Goal: Task Accomplishment & Management: Use online tool/utility

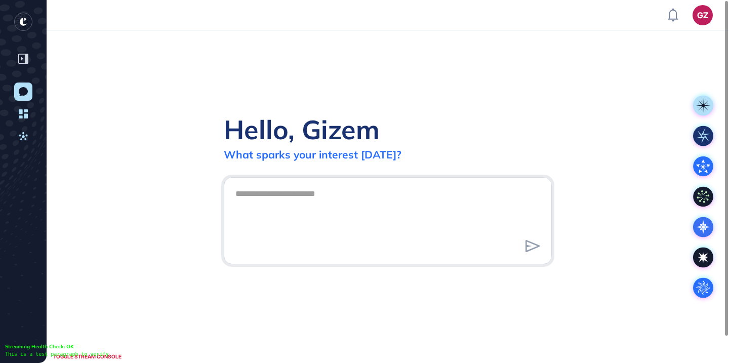
scroll to position [1, 1]
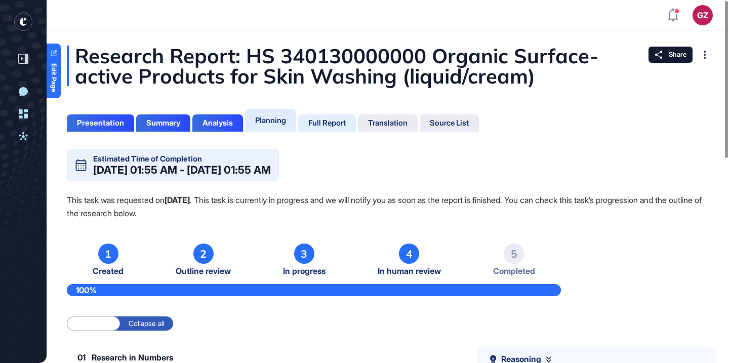
click at [329, 127] on div "Full Report" at bounding box center [326, 122] width 37 height 9
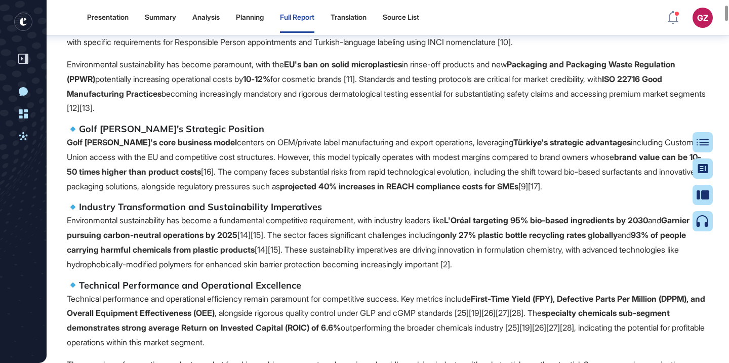
scroll to position [554, 0]
click at [704, 139] on icon at bounding box center [706, 142] width 12 height 7
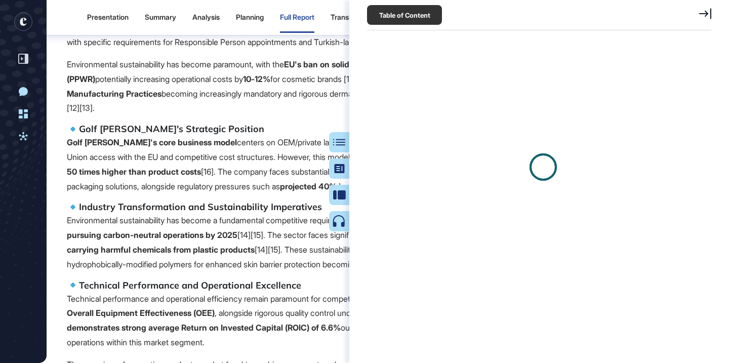
click at [706, 142] on div at bounding box center [542, 166] width 347 height 253
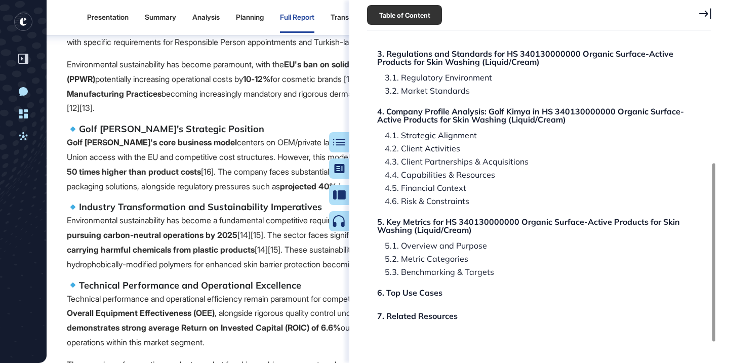
scroll to position [214, 0]
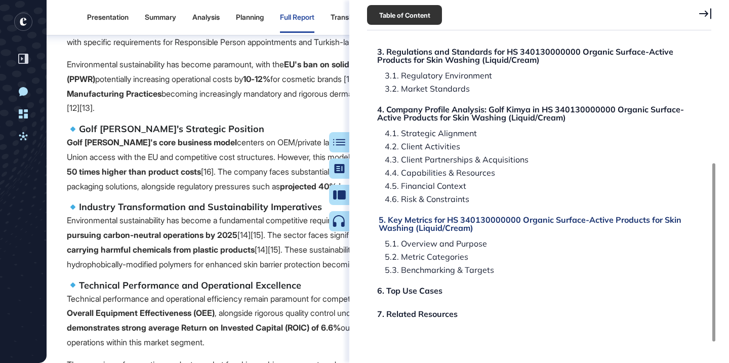
click at [584, 223] on div "5. Key Metrics for HS 340130000000 Organic Surface-Active Products for Skin Was…" at bounding box center [532, 224] width 307 height 16
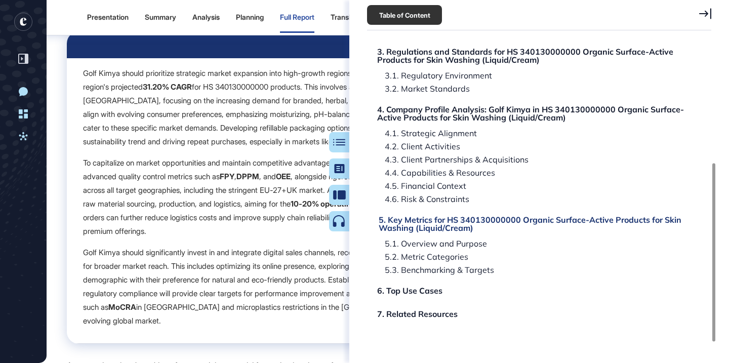
scroll to position [30660, 0]
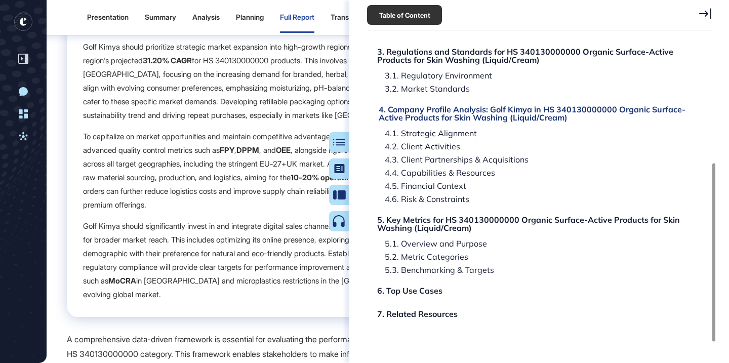
click at [492, 114] on div "4. Company Profile Analysis: Golf Kimya in HS 340130000000 Organic Surface-Acti…" at bounding box center [532, 113] width 307 height 16
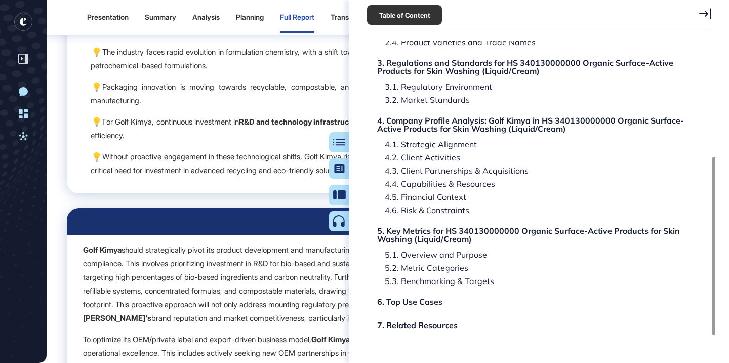
scroll to position [201, 0]
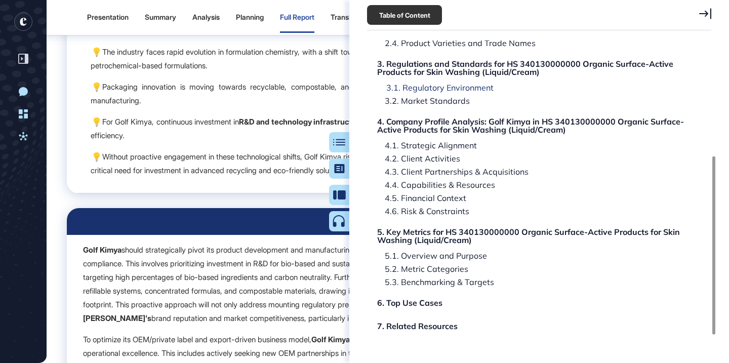
click at [463, 90] on div "3.1. Regulatory Environment" at bounding box center [436, 87] width 115 height 8
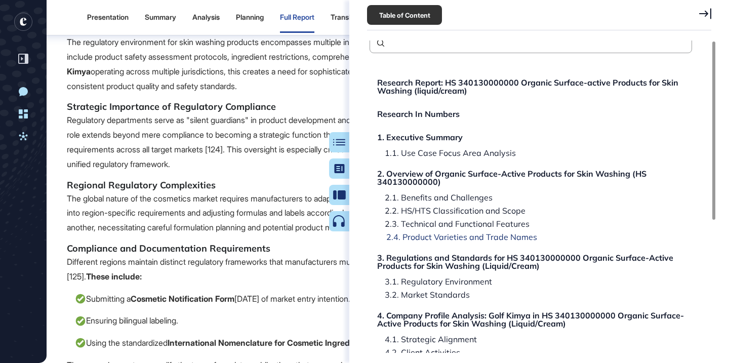
scroll to position [0, 0]
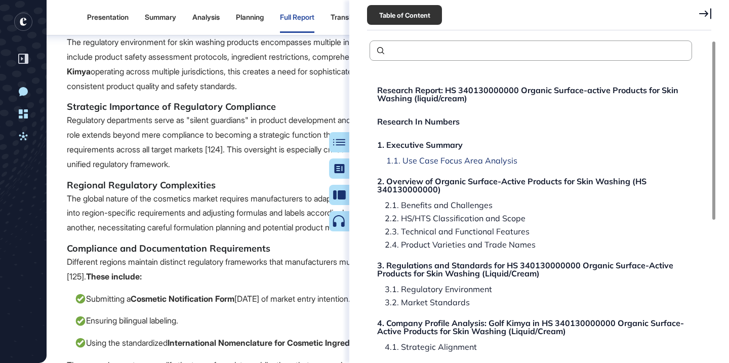
click at [461, 161] on div "1.1. Use Case Focus Area Analysis" at bounding box center [448, 160] width 139 height 8
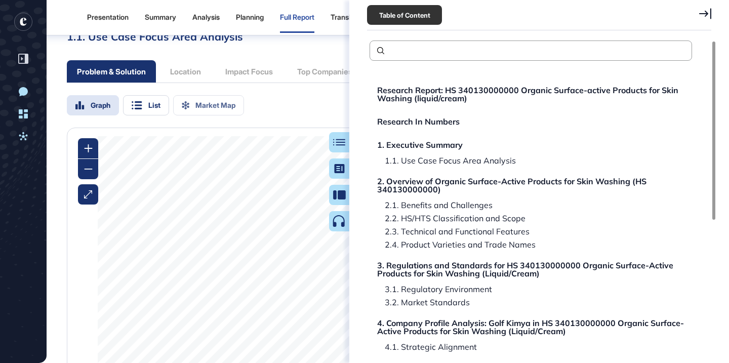
scroll to position [977, 0]
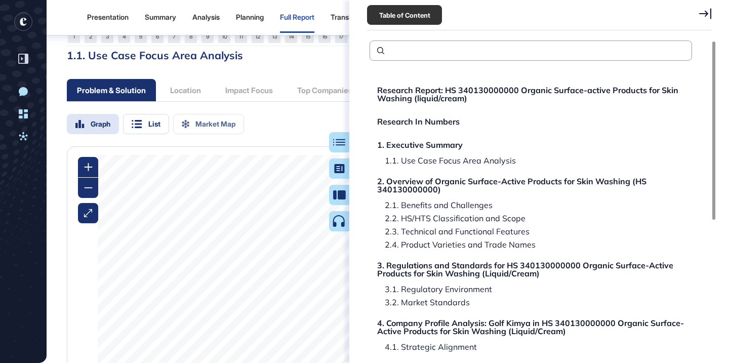
click at [476, 105] on div "Research Report: HS 340130000000 Organic Surface-active Products for Skin Washi…" at bounding box center [530, 331] width 322 height 506
click at [480, 98] on div "Research Report: HS 340130000000 Organic Surface-active Products for Skin Washi…" at bounding box center [532, 94] width 307 height 16
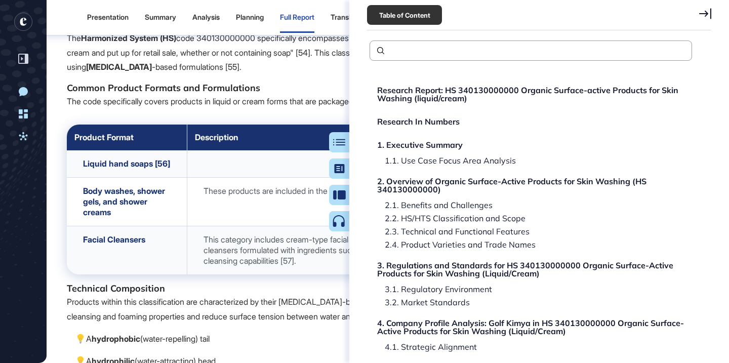
scroll to position [4895, 0]
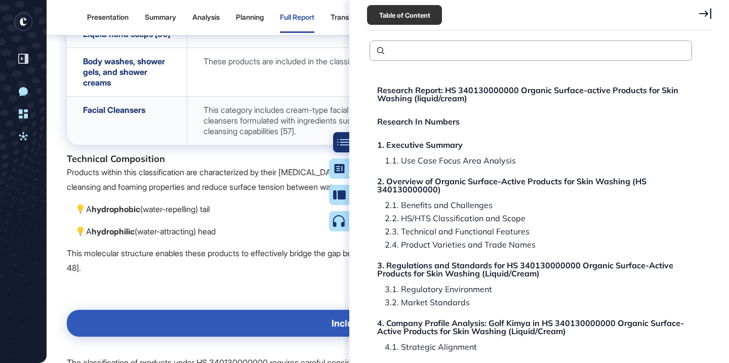
click at [339, 144] on icon at bounding box center [343, 142] width 12 height 7
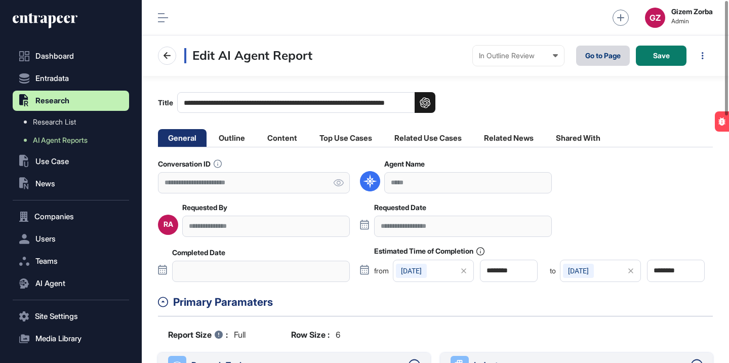
click at [600, 51] on link "Go to Page" at bounding box center [603, 56] width 54 height 20
click at [248, 134] on li "Outline" at bounding box center [231, 138] width 47 height 18
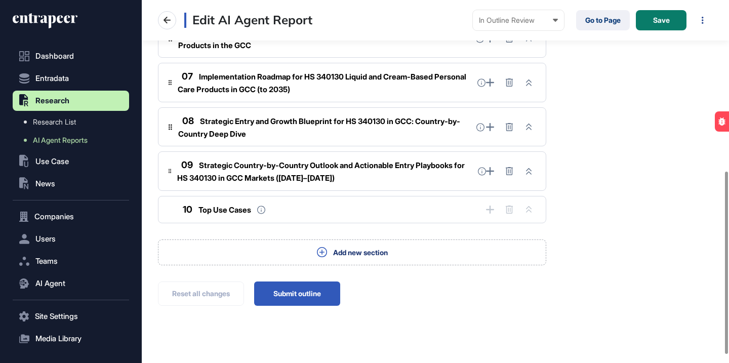
scroll to position [355, 0]
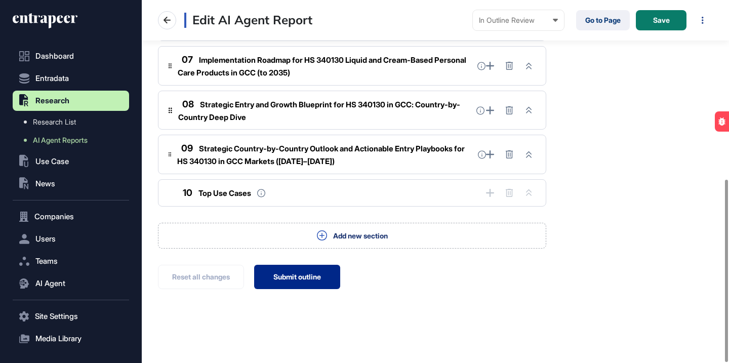
click at [327, 275] on button "Submit outline" at bounding box center [297, 277] width 86 height 24
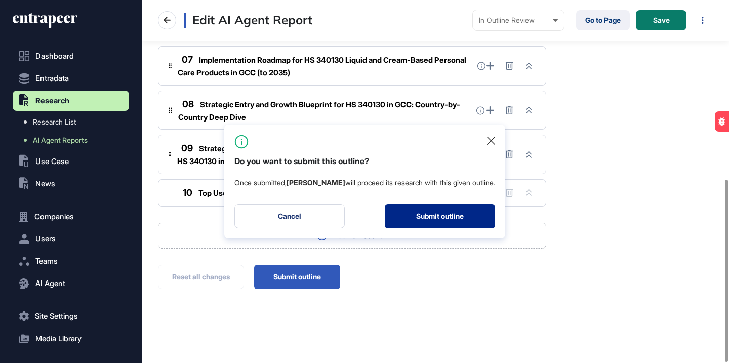
click at [441, 220] on button "Submit outline" at bounding box center [440, 216] width 110 height 24
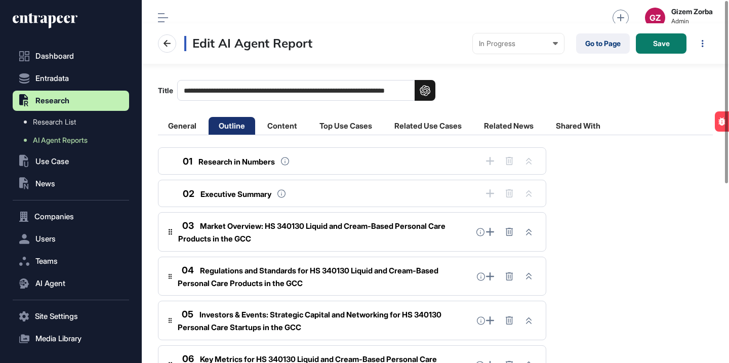
scroll to position [0, 0]
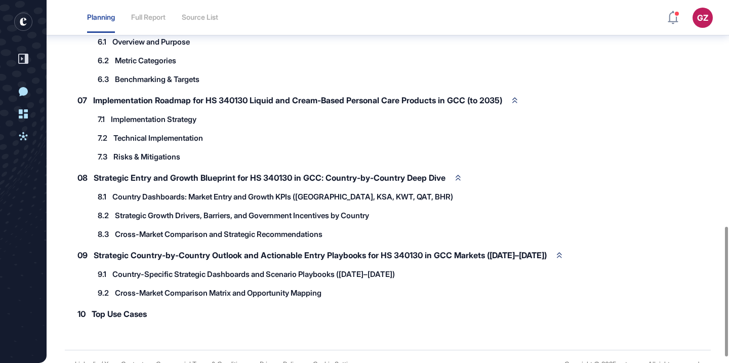
scroll to position [646, 0]
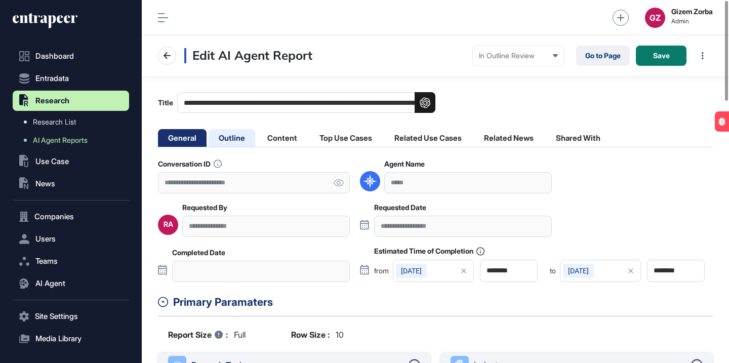
click at [244, 142] on li "Outline" at bounding box center [231, 138] width 47 height 18
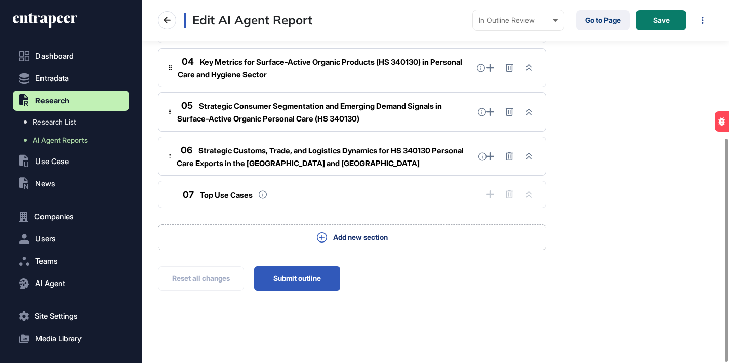
scroll to position [223, 0]
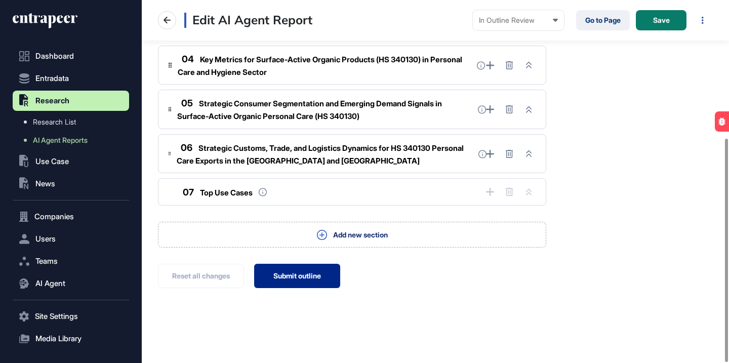
click at [320, 273] on button "Submit outline" at bounding box center [297, 276] width 86 height 24
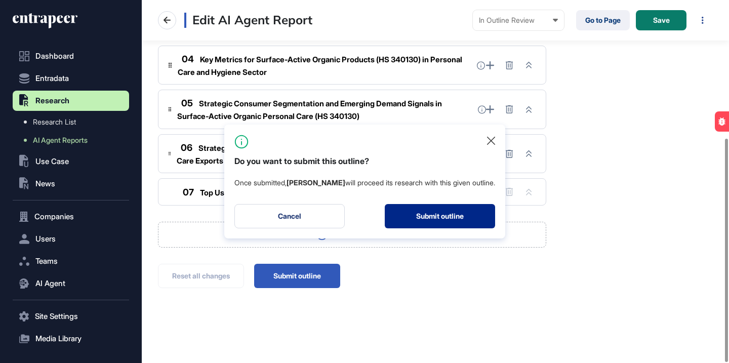
click at [412, 214] on button "Submit outline" at bounding box center [440, 216] width 110 height 24
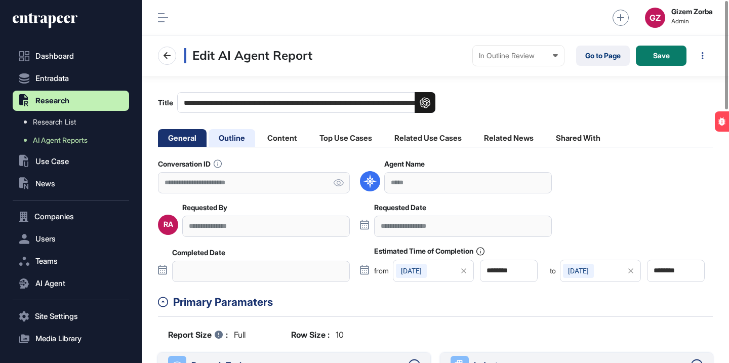
click at [236, 138] on li "Outline" at bounding box center [231, 138] width 47 height 18
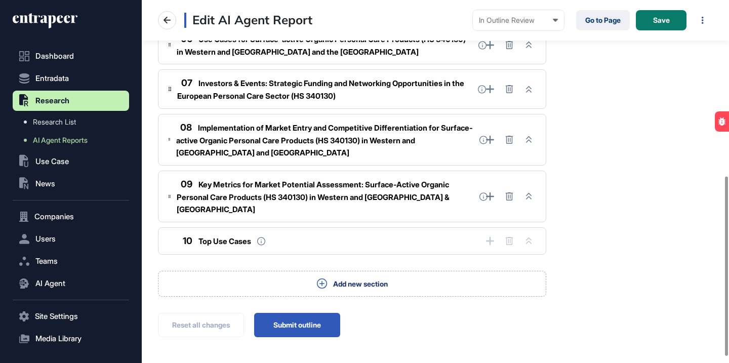
scroll to position [357, 0]
click at [298, 312] on button "Submit outline" at bounding box center [297, 324] width 86 height 24
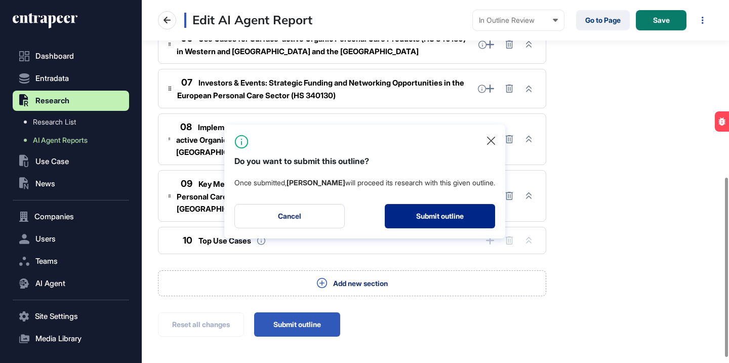
click at [431, 219] on button "Submit outline" at bounding box center [440, 216] width 110 height 24
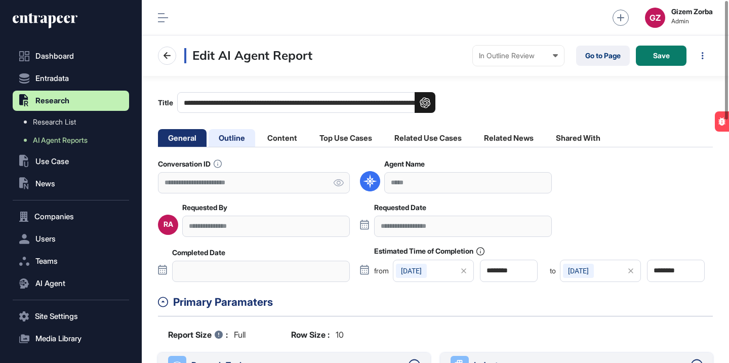
click at [234, 141] on li "Outline" at bounding box center [231, 138] width 47 height 18
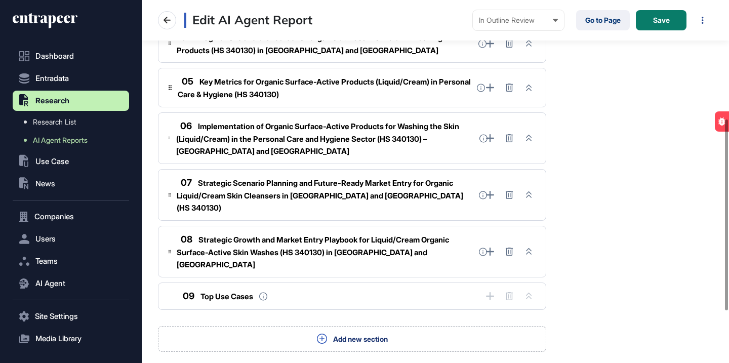
scroll to position [323, 0]
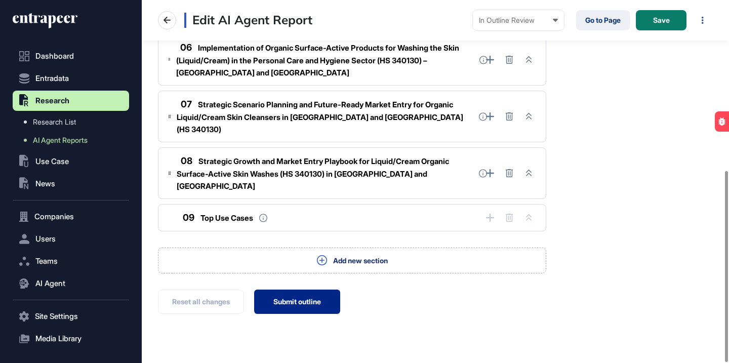
click at [313, 289] on button "Submit outline" at bounding box center [297, 301] width 86 height 24
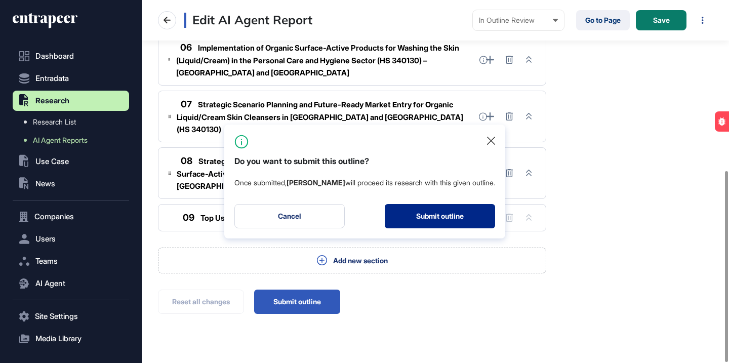
click at [439, 215] on button "Submit outline" at bounding box center [440, 216] width 110 height 24
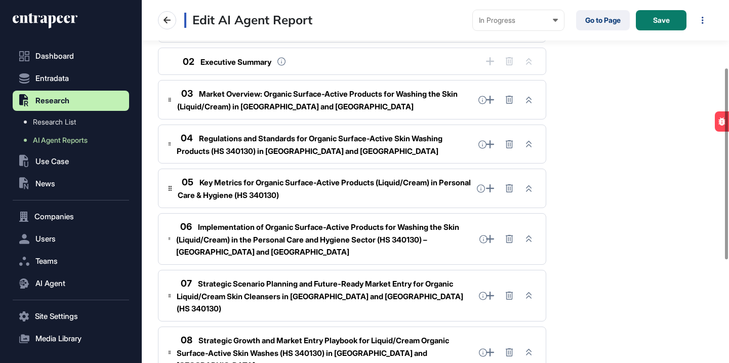
scroll to position [88, 0]
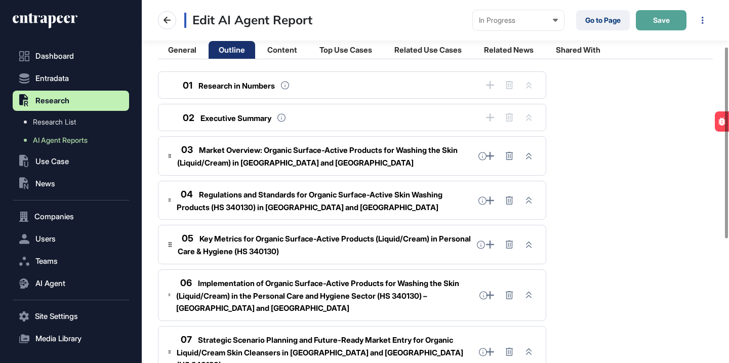
click at [658, 25] on button "Save" at bounding box center [661, 20] width 51 height 20
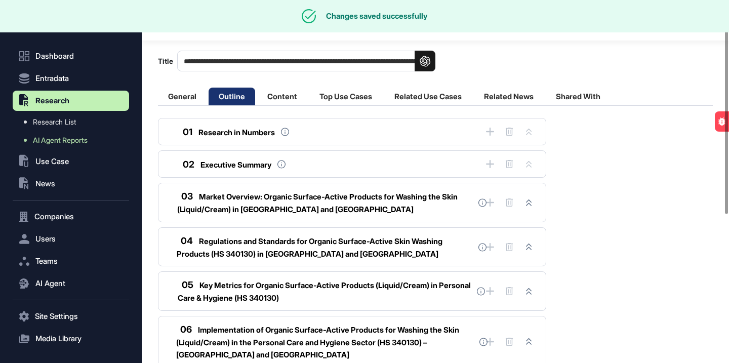
scroll to position [0, 0]
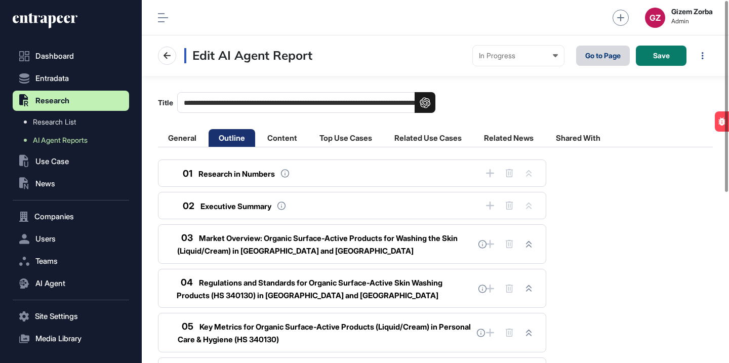
click at [612, 54] on link "Go to Page" at bounding box center [603, 56] width 54 height 20
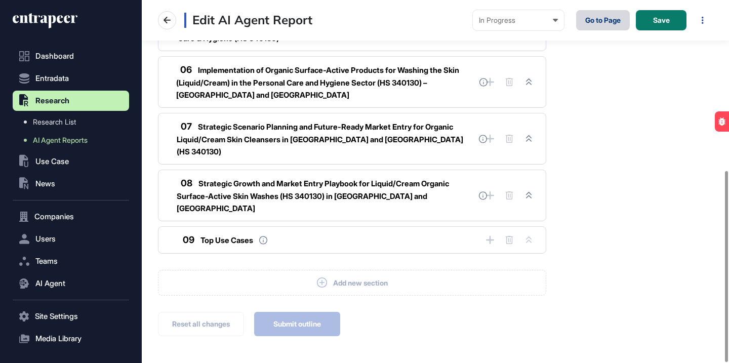
scroll to position [323, 0]
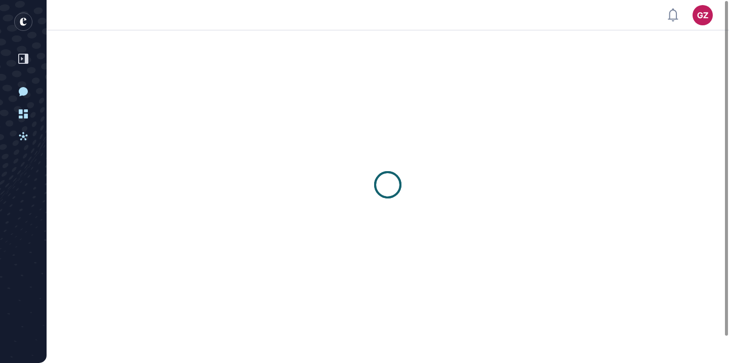
scroll to position [1, 1]
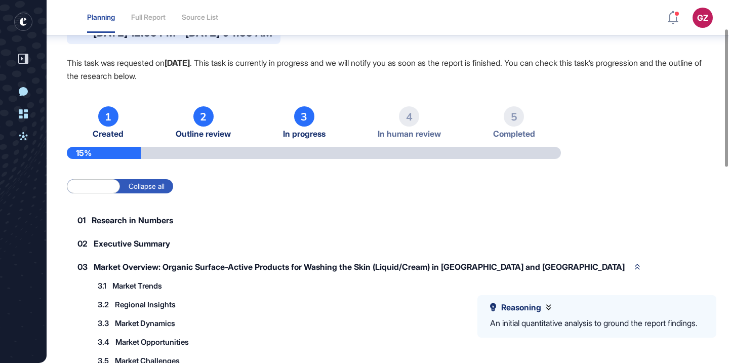
scroll to position [149, 0]
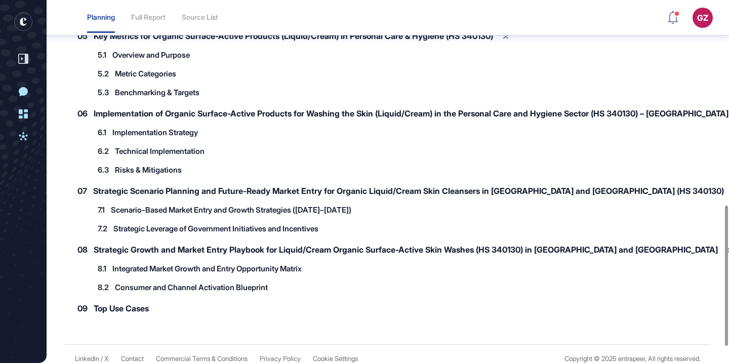
scroll to position [570, 0]
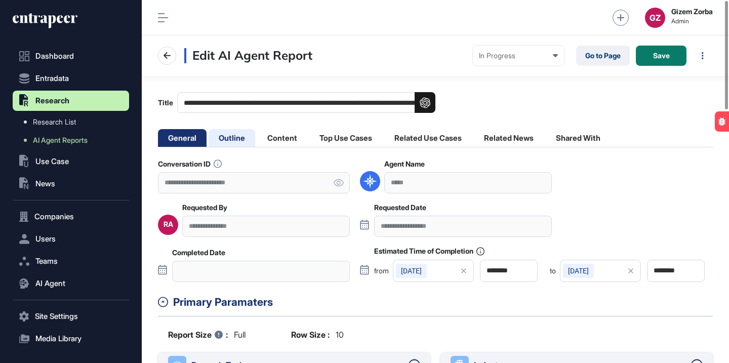
click at [239, 137] on li "Outline" at bounding box center [231, 138] width 47 height 18
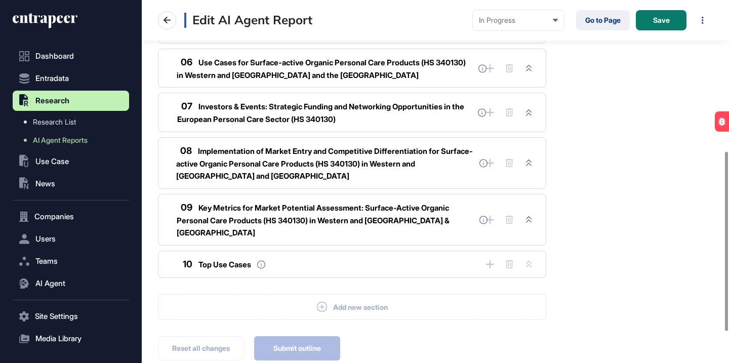
scroll to position [367, 0]
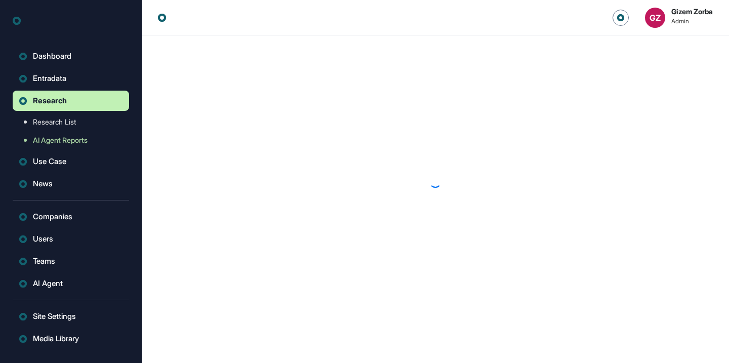
scroll to position [1, 1]
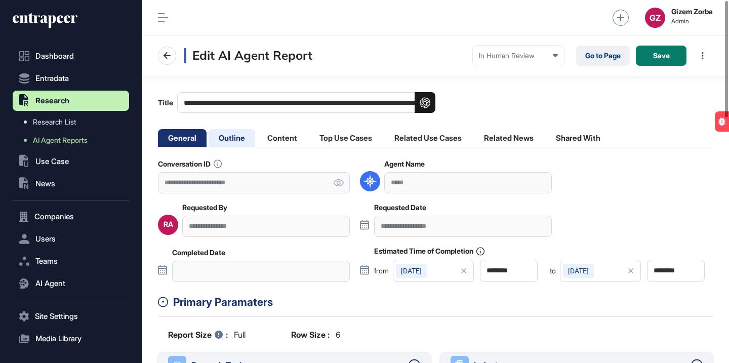
click at [236, 141] on li "Outline" at bounding box center [231, 138] width 47 height 18
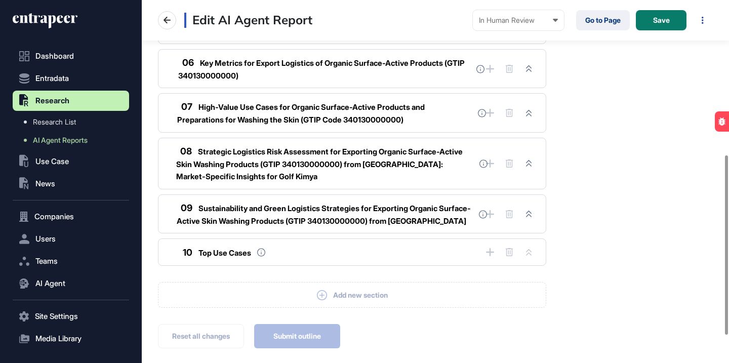
scroll to position [331, 0]
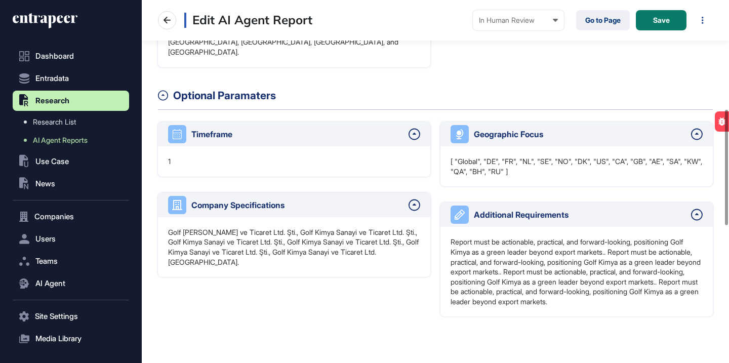
scroll to position [33, 0]
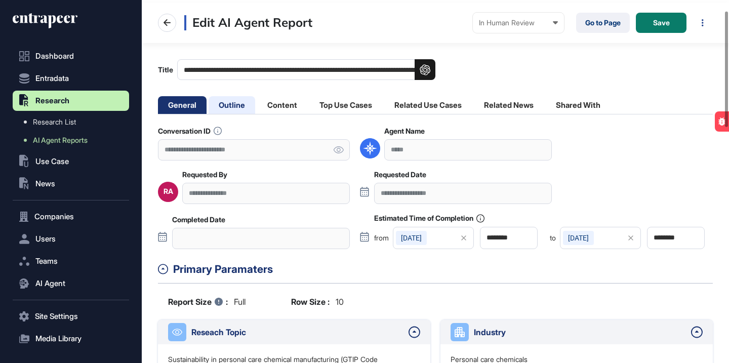
click at [229, 101] on li "Outline" at bounding box center [231, 105] width 47 height 18
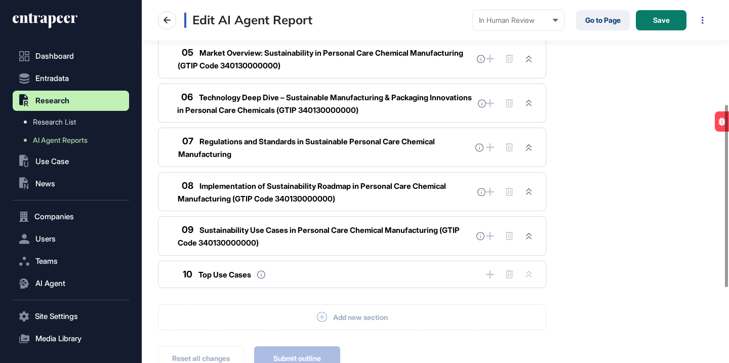
scroll to position [355, 0]
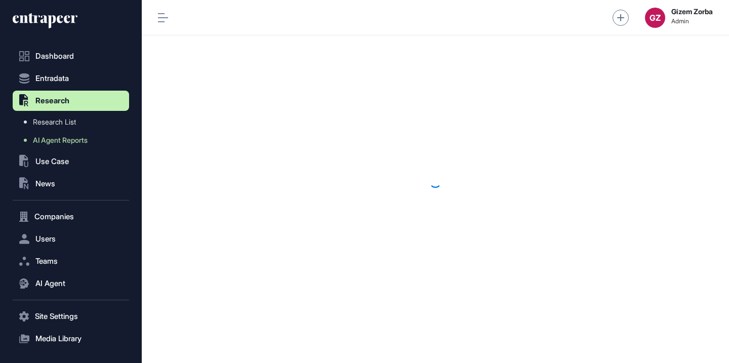
scroll to position [1, 1]
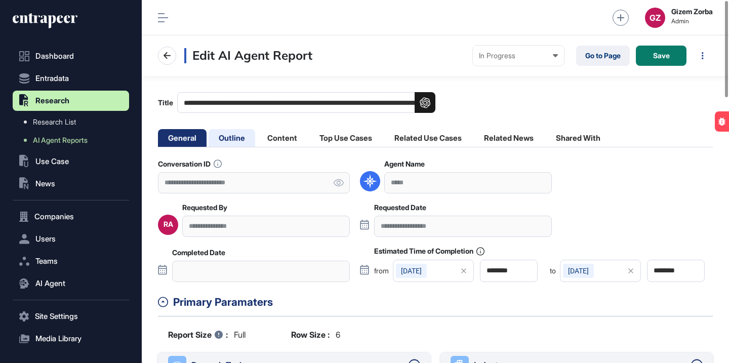
click at [234, 142] on li "Outline" at bounding box center [231, 138] width 47 height 18
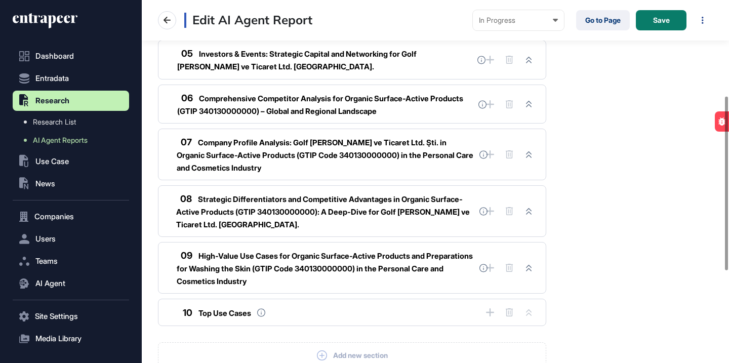
scroll to position [392, 0]
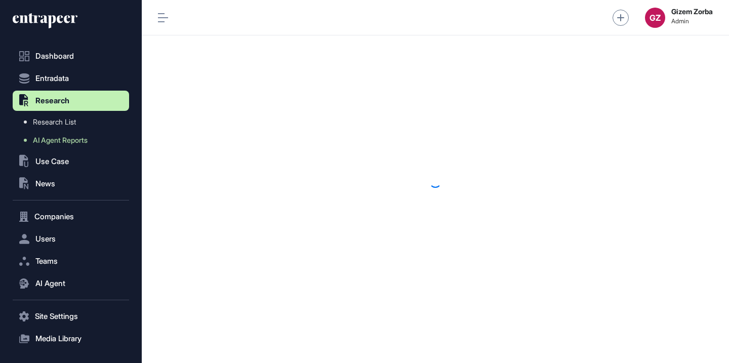
scroll to position [1, 1]
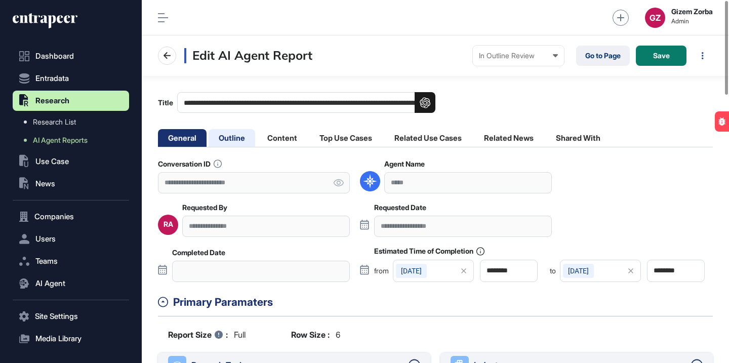
click at [244, 140] on li "Outline" at bounding box center [231, 138] width 47 height 18
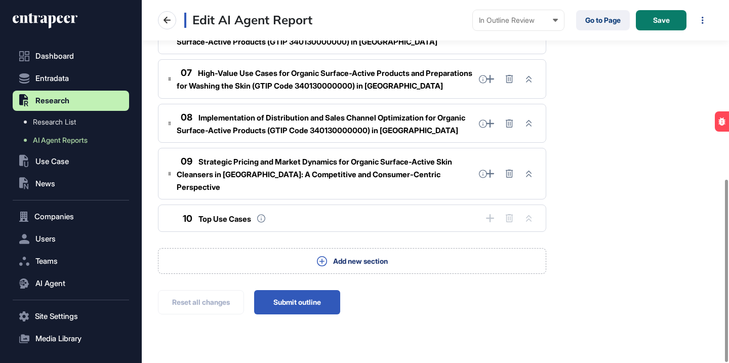
scroll to position [355, 0]
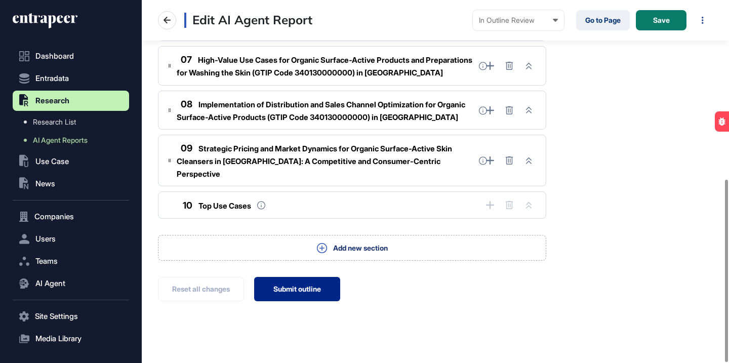
click at [302, 277] on button "Submit outline" at bounding box center [297, 289] width 86 height 24
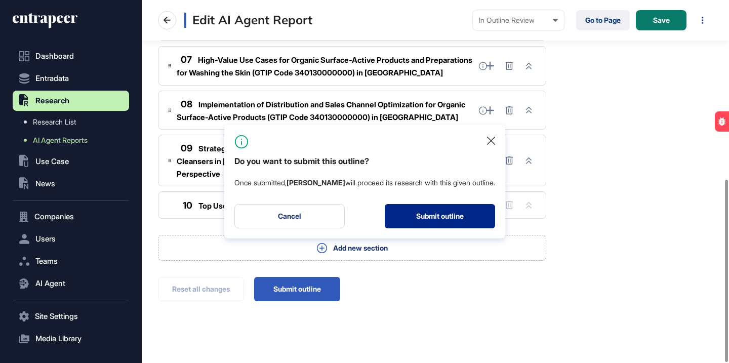
click at [422, 211] on button "Submit outline" at bounding box center [440, 216] width 110 height 24
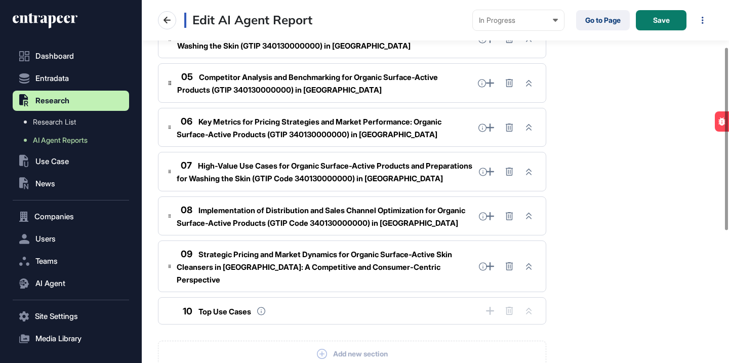
scroll to position [315, 0]
